Goal: Task Accomplishment & Management: Complete application form

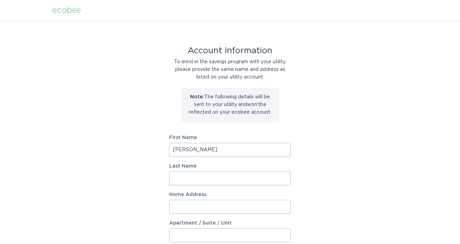
type input "[PERSON_NAME]"
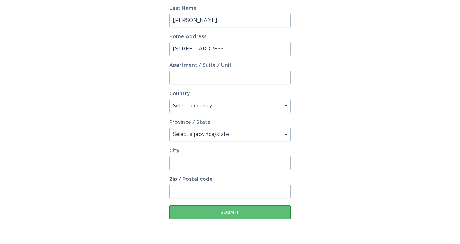
scroll to position [158, 0]
type input "[STREET_ADDRESS]"
select select "US"
select select "MN"
type input "Rosemount"
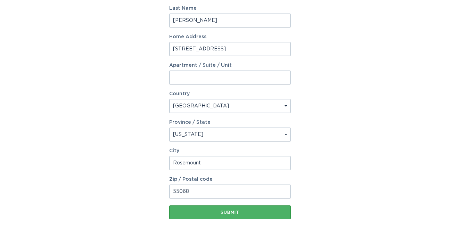
type input "55068"
click at [201, 211] on div "Submit" at bounding box center [230, 212] width 115 height 4
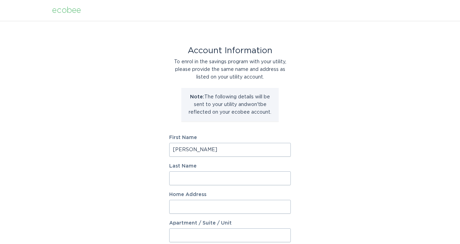
type input "[PERSON_NAME]"
type input "[STREET_ADDRESS]"
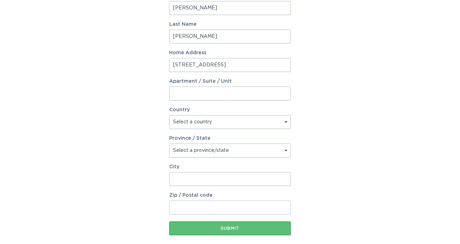
select select "US"
select select "MN"
type input "Rosemount"
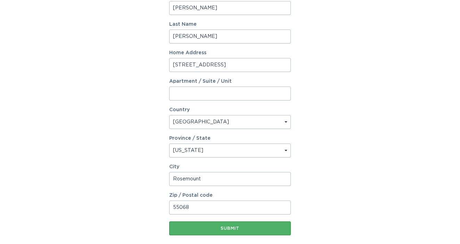
type input "55068"
click at [205, 226] on div "Submit" at bounding box center [230, 228] width 115 height 4
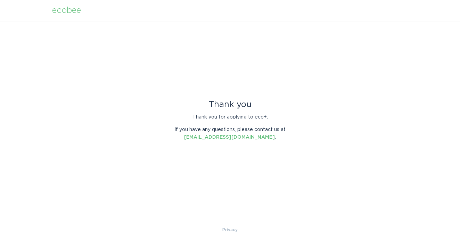
scroll to position [0, 0]
